Goal: Information Seeking & Learning: Learn about a topic

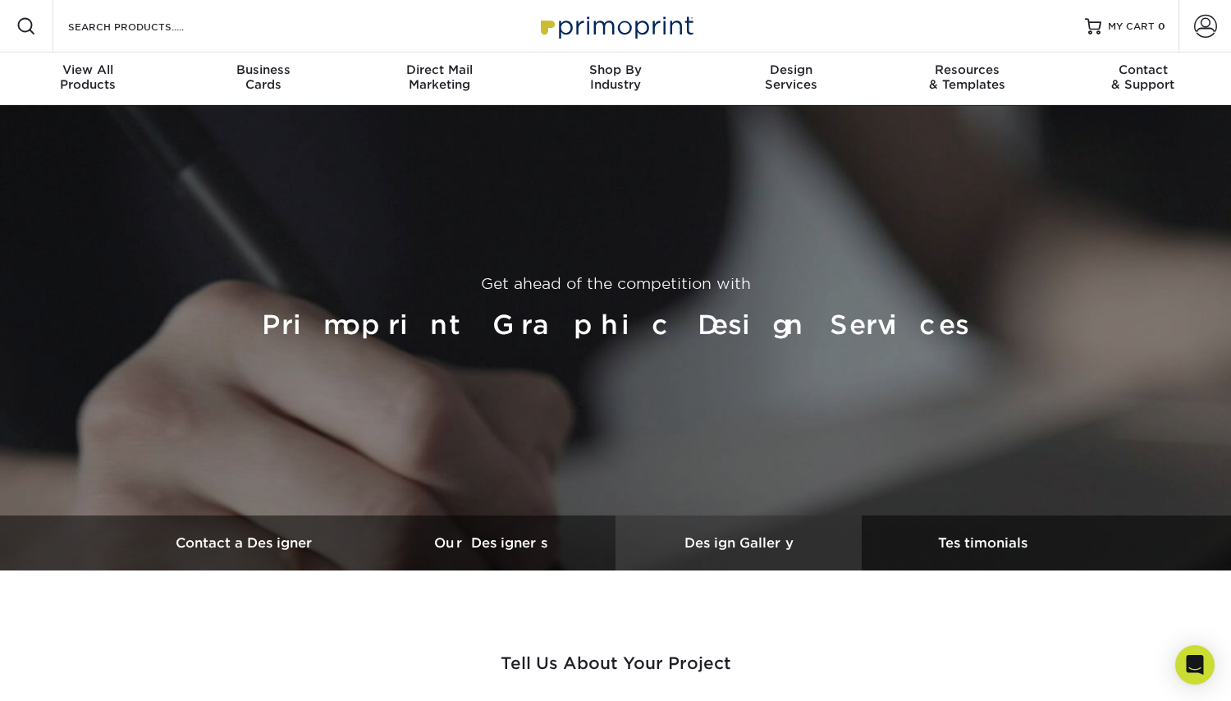
click at [732, 537] on h3 "Design Gallery" at bounding box center [739, 543] width 246 height 16
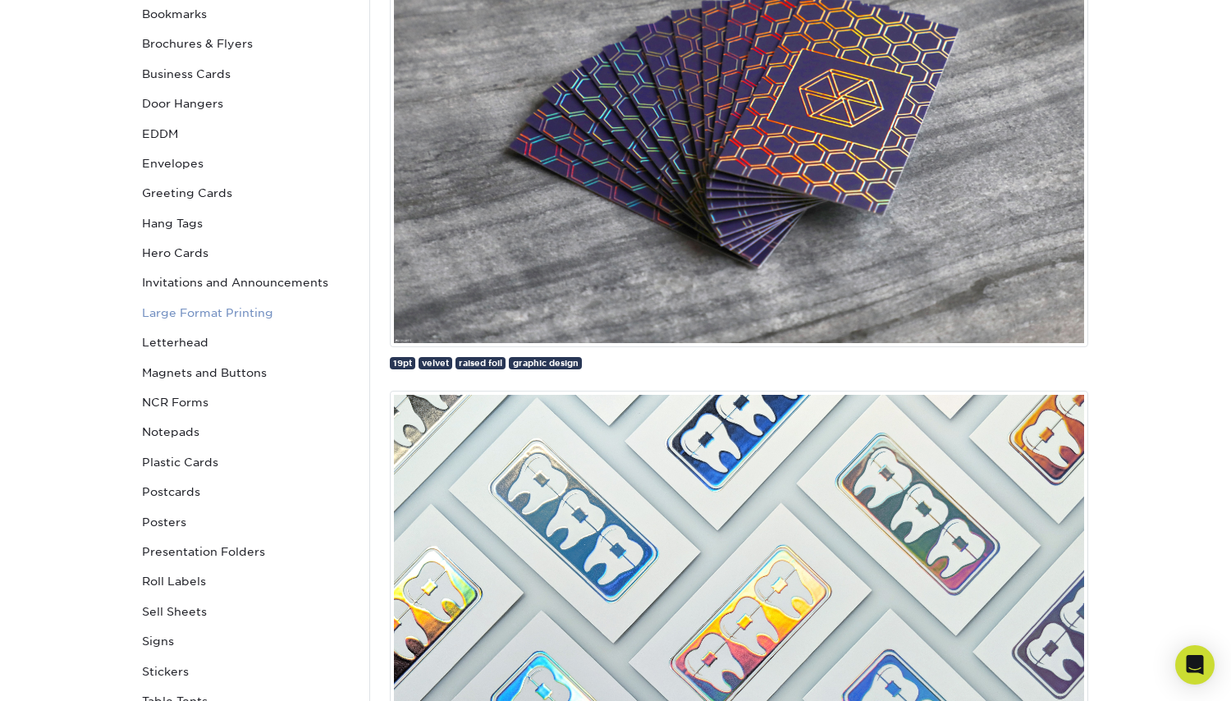
scroll to position [328, 0]
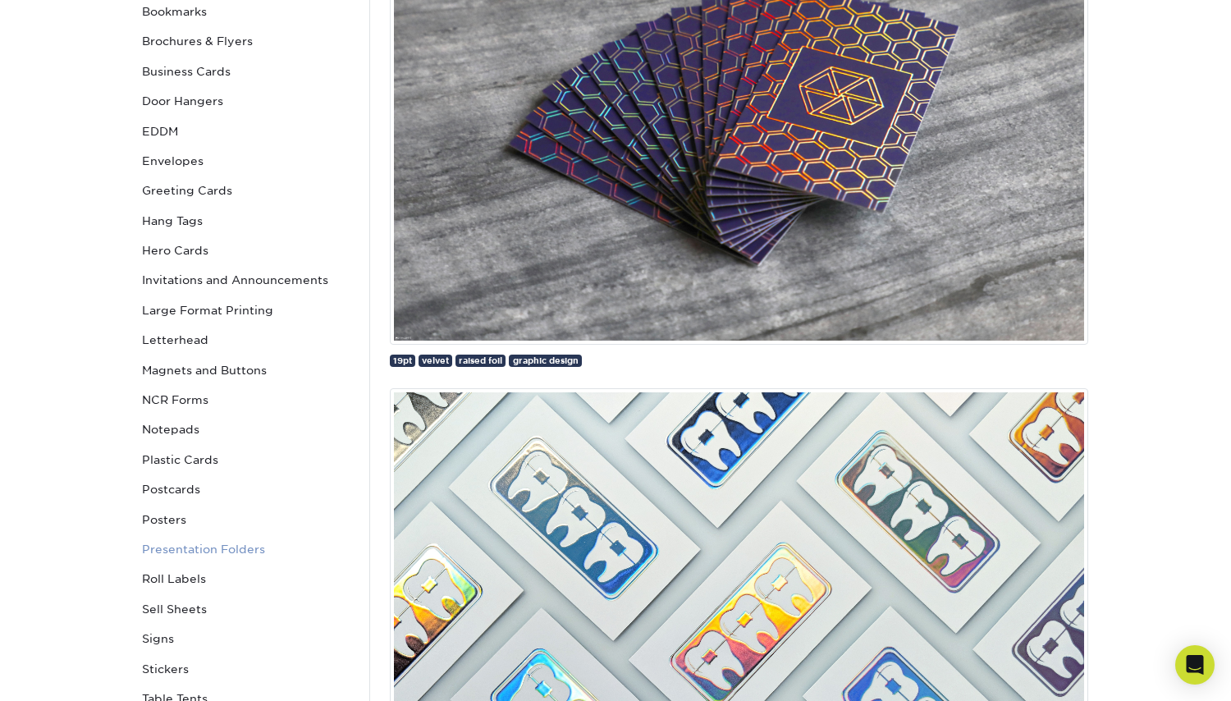
click at [194, 540] on link "Presentation Folders" at bounding box center [246, 549] width 222 height 30
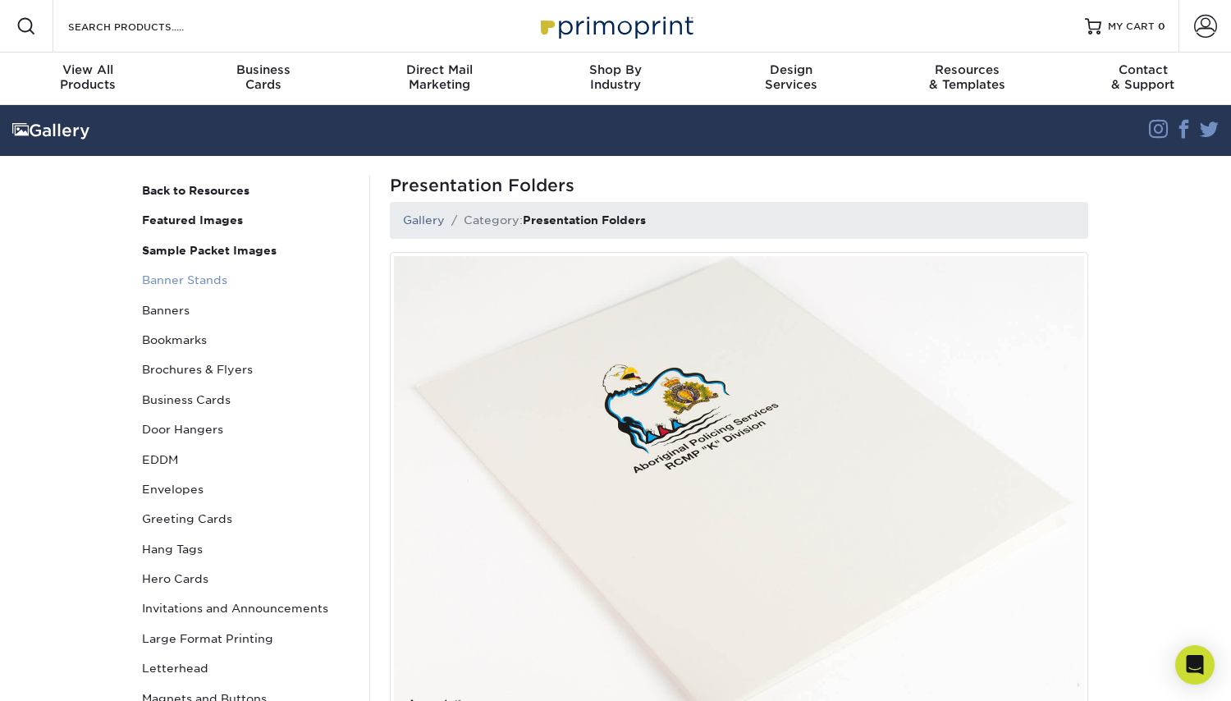
click at [174, 271] on link "Banner Stands" at bounding box center [246, 280] width 222 height 30
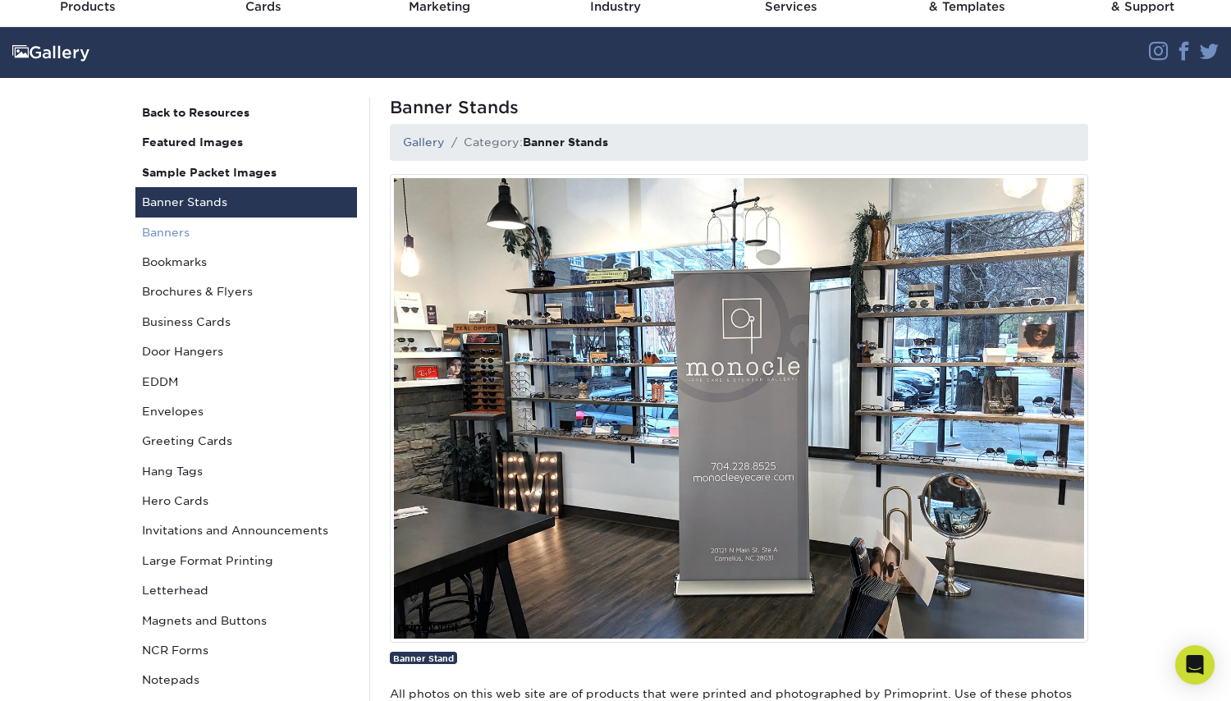
scroll to position [82, 0]
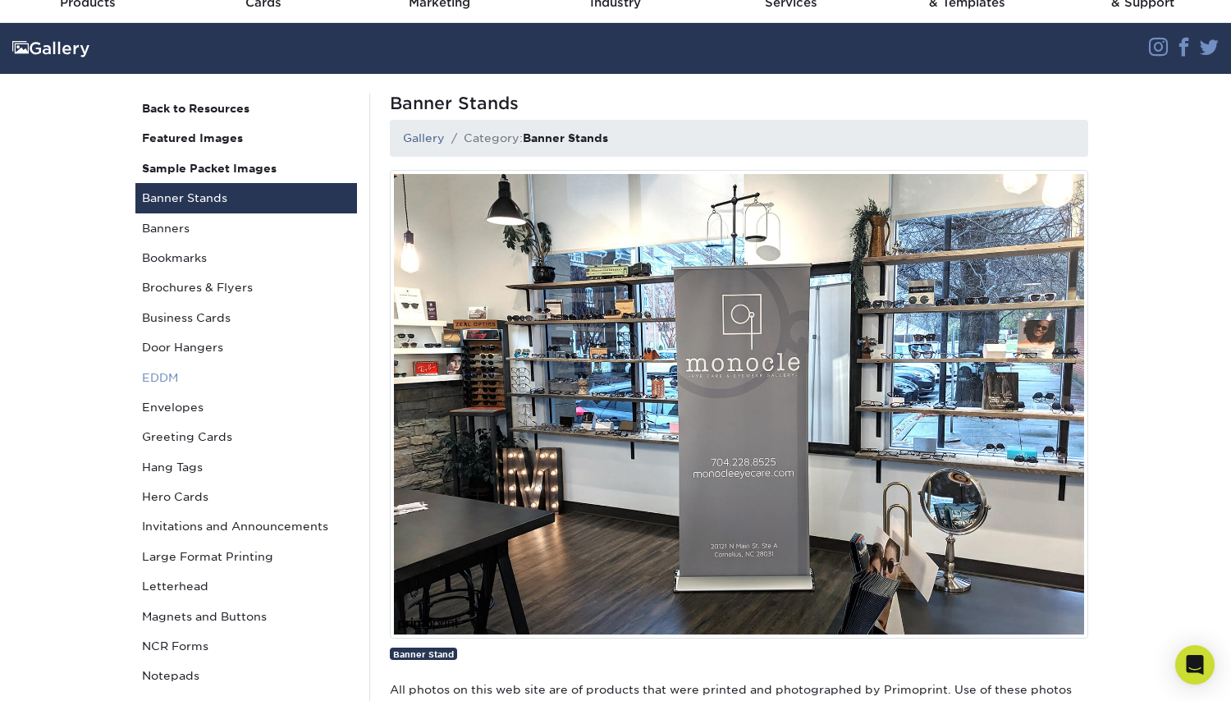
click at [151, 379] on link "EDDM" at bounding box center [246, 378] width 222 height 30
